Goal: Task Accomplishment & Management: Use online tool/utility

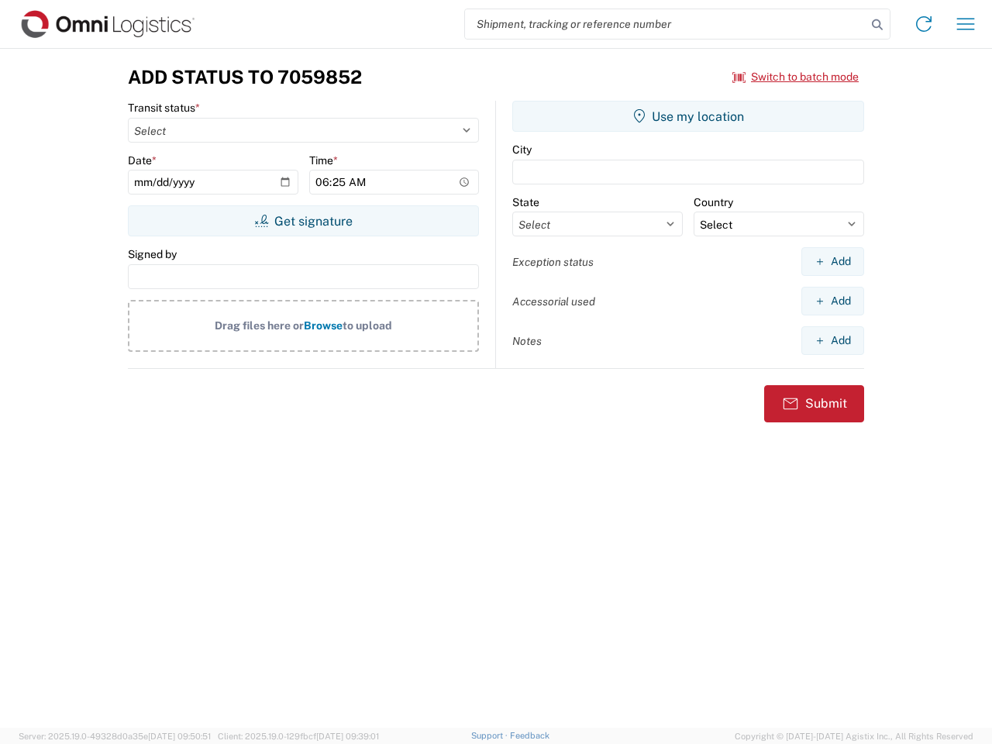
click at [666, 24] on input "search" at bounding box center [666, 23] width 402 height 29
click at [877, 25] on icon at bounding box center [878, 25] width 22 height 22
click at [924, 24] on icon at bounding box center [924, 24] width 25 height 25
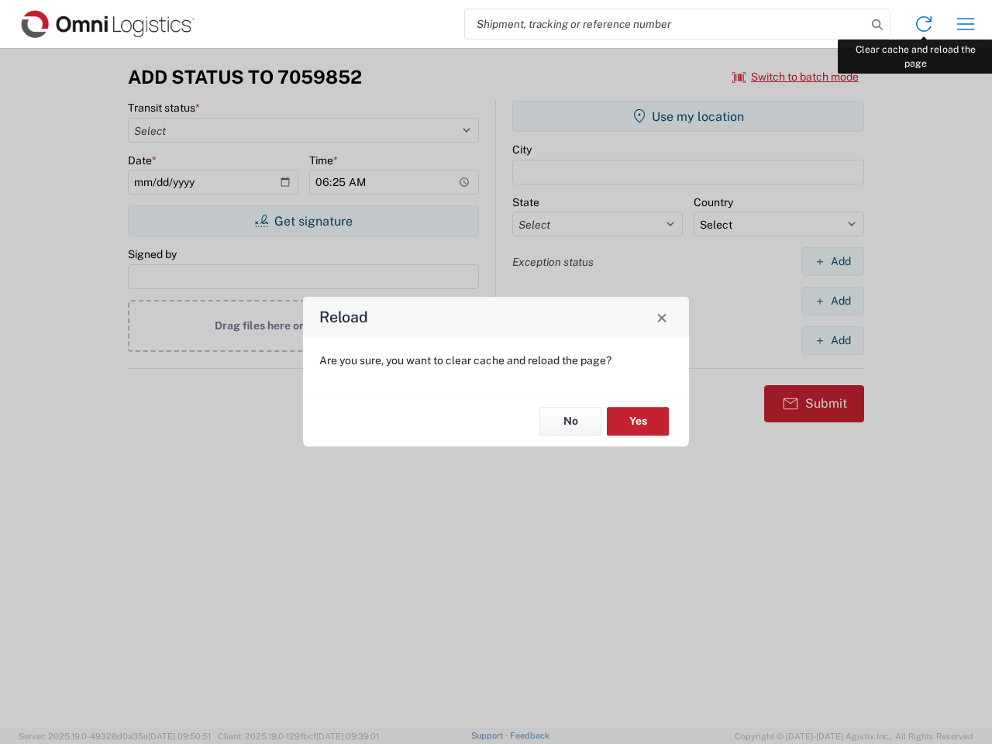
click at [966, 24] on div "Reload Are you sure, you want to clear cache and reload the page? No Yes" at bounding box center [496, 372] width 992 height 744
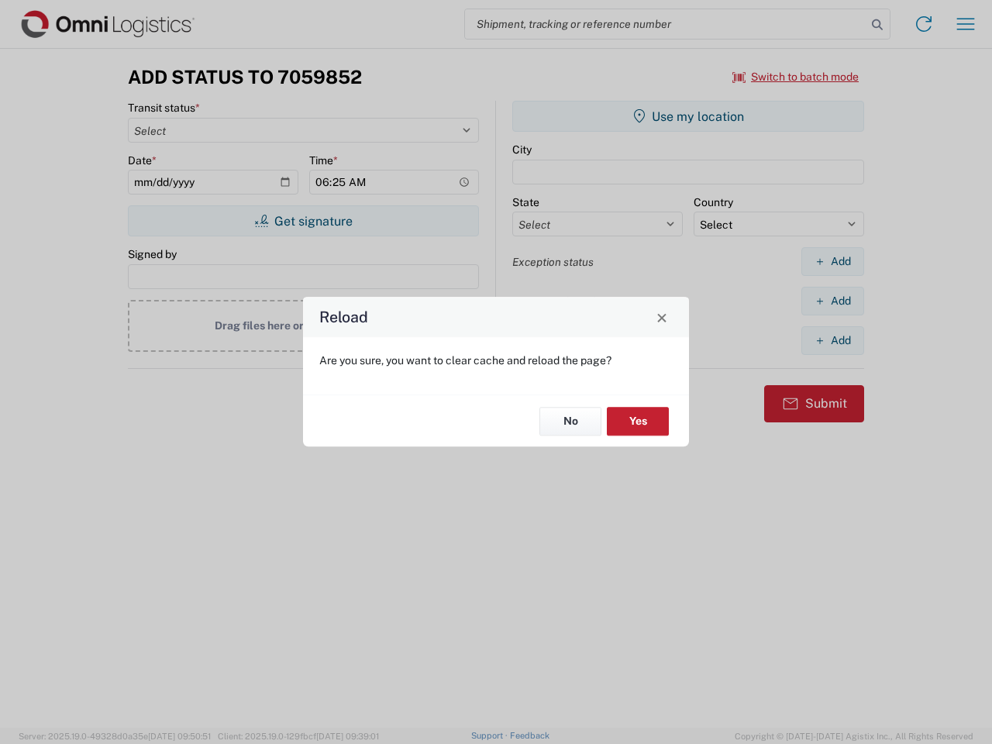
click at [796, 77] on div "Reload Are you sure, you want to clear cache and reload the page? No Yes" at bounding box center [496, 372] width 992 height 744
click at [303, 221] on div "Reload Are you sure, you want to clear cache and reload the page? No Yes" at bounding box center [496, 372] width 992 height 744
click at [688, 116] on div "Reload Are you sure, you want to clear cache and reload the page? No Yes" at bounding box center [496, 372] width 992 height 744
click at [832, 261] on div "Reload Are you sure, you want to clear cache and reload the page? No Yes" at bounding box center [496, 372] width 992 height 744
click at [832, 301] on div "Reload Are you sure, you want to clear cache and reload the page? No Yes" at bounding box center [496, 372] width 992 height 744
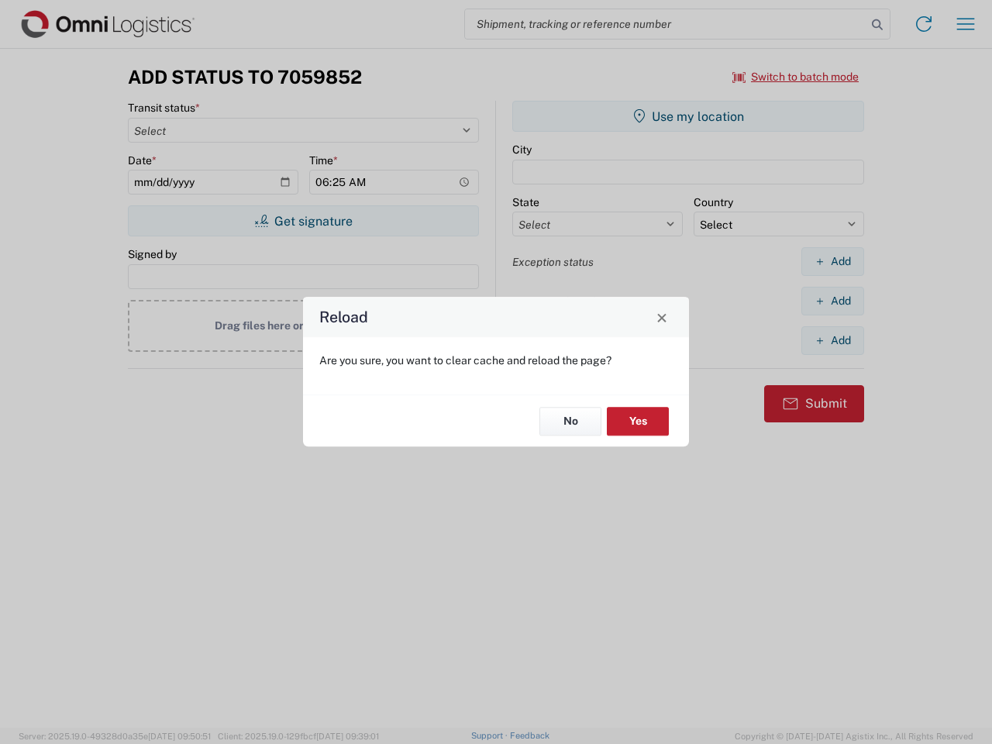
click at [832, 340] on div "Reload Are you sure, you want to clear cache and reload the page? No Yes" at bounding box center [496, 372] width 992 height 744
